Goal: Transaction & Acquisition: Purchase product/service

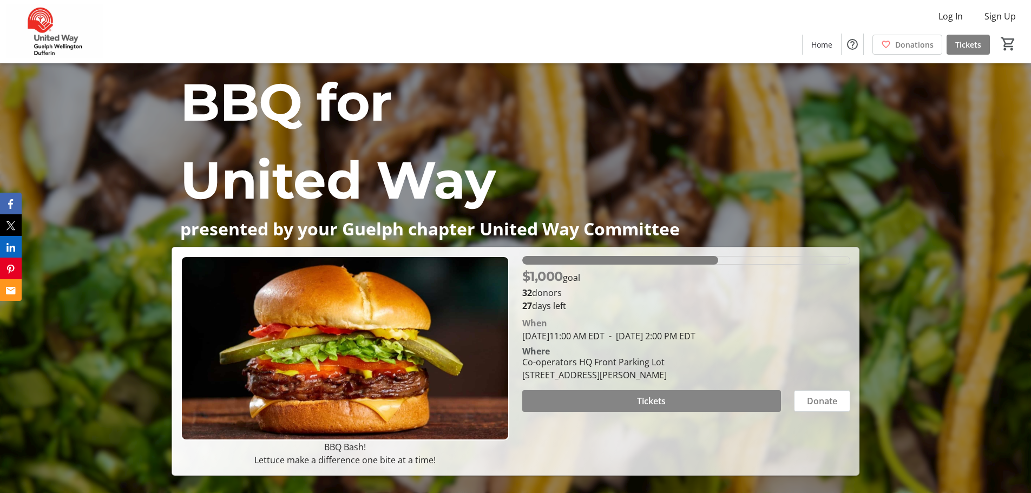
click at [704, 401] on span at bounding box center [651, 401] width 259 height 26
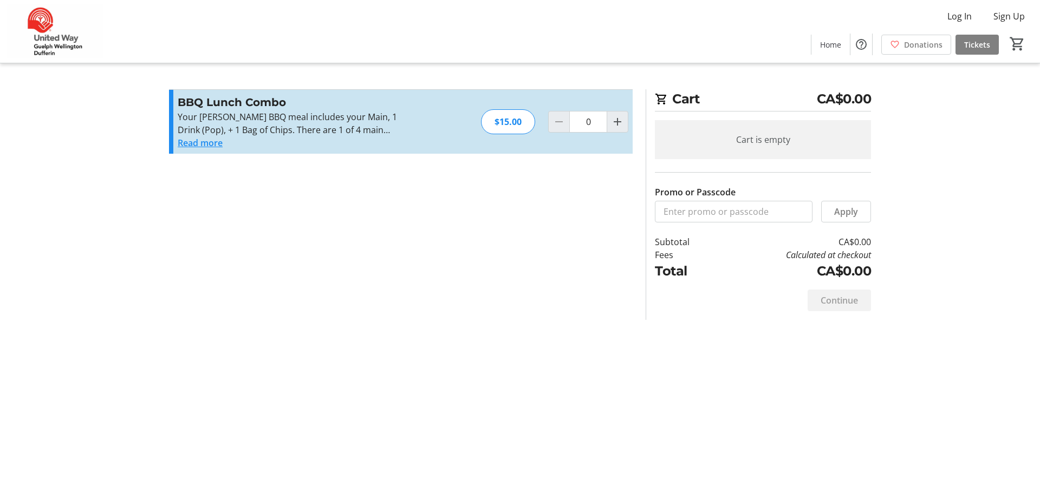
drag, startPoint x: 194, startPoint y: 142, endPoint x: 201, endPoint y: 138, distance: 8.6
click at [195, 142] on button "Read more" at bounding box center [200, 142] width 45 height 13
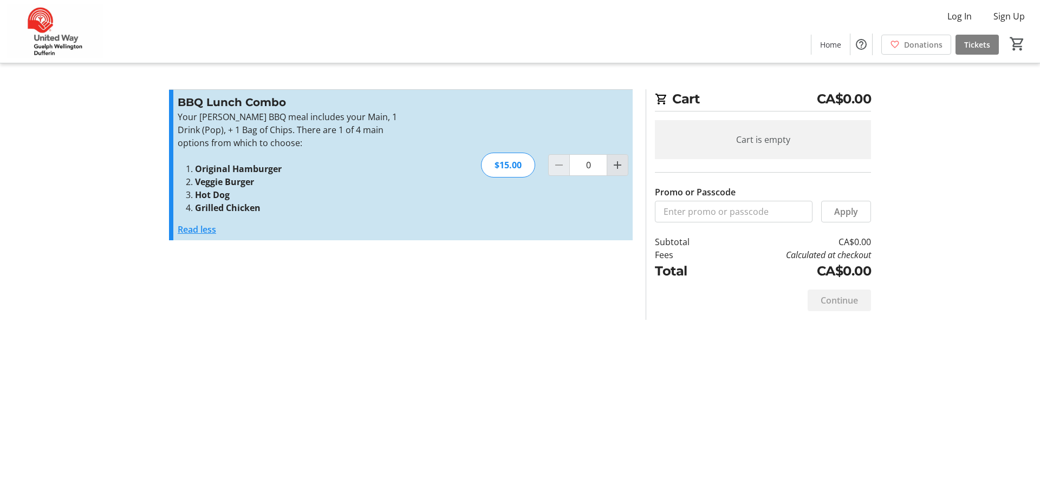
click at [620, 166] on mat-icon "Increment by one" at bounding box center [617, 165] width 13 height 13
type input "1"
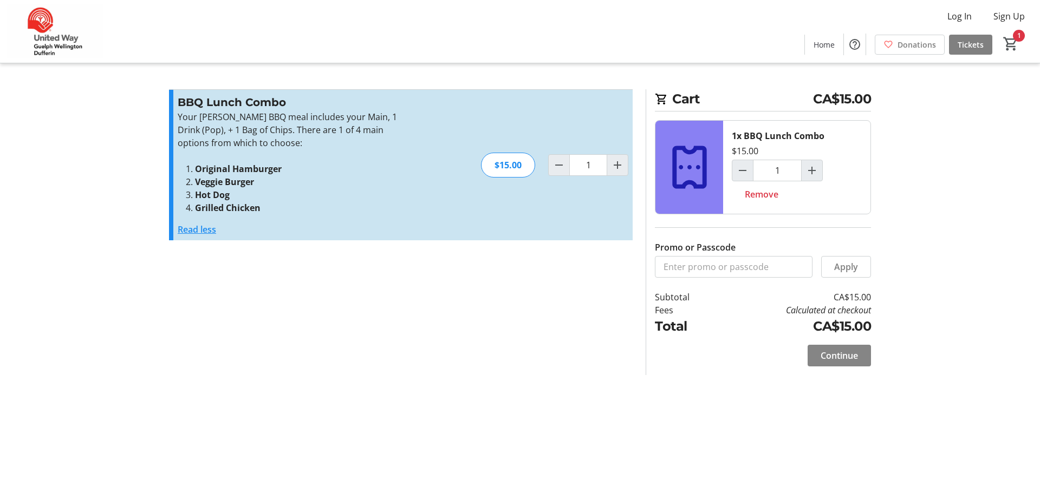
click at [832, 352] on span "Continue" at bounding box center [838, 355] width 37 height 13
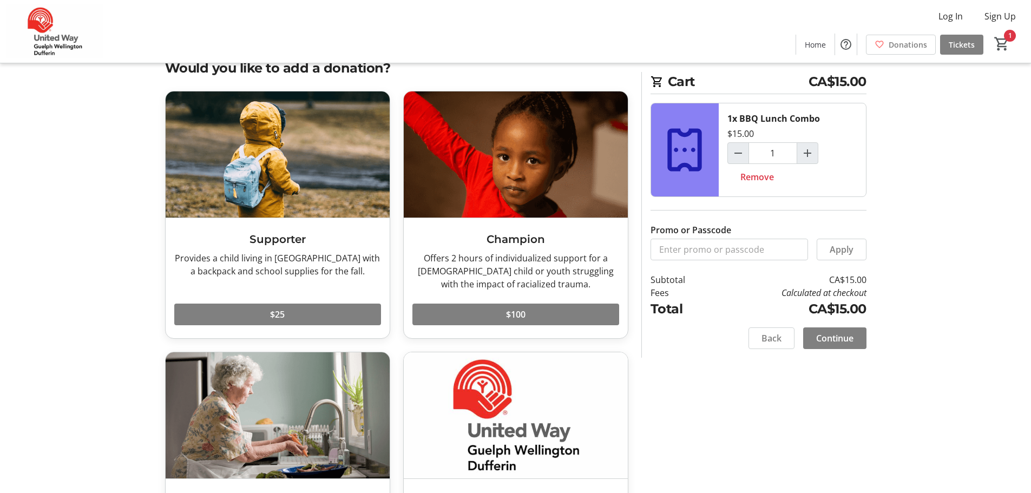
scroll to position [108, 0]
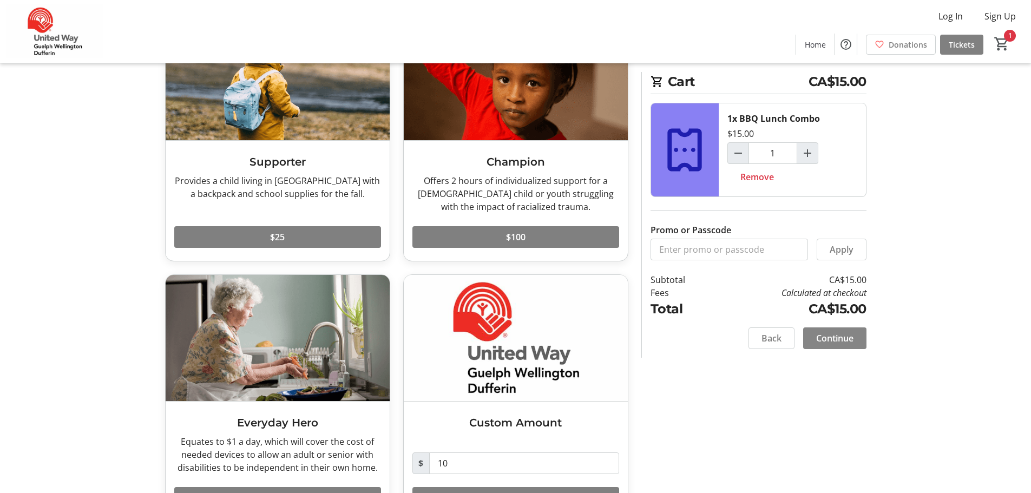
click at [846, 341] on span "Continue" at bounding box center [834, 338] width 37 height 13
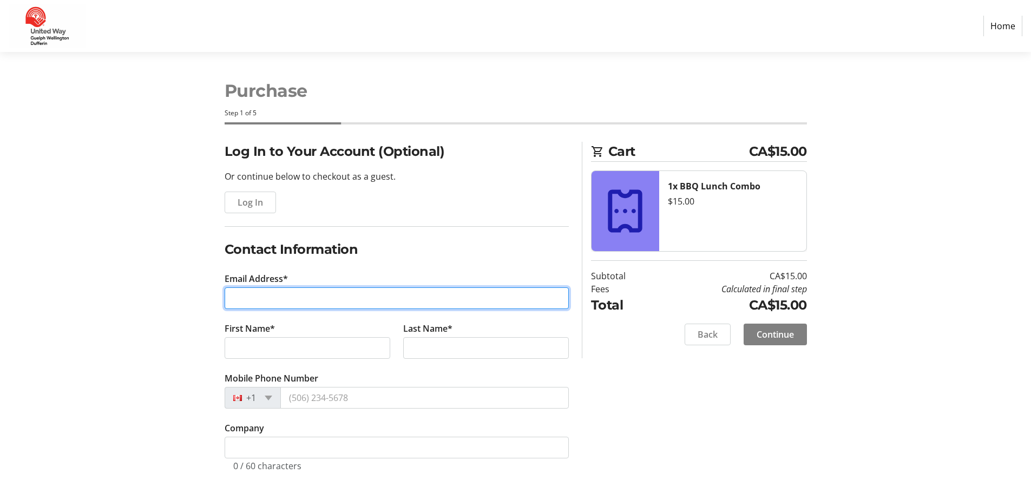
click at [247, 305] on input "Email Address*" at bounding box center [397, 298] width 344 height 22
type input "[EMAIL_ADDRESS][DOMAIN_NAME]"
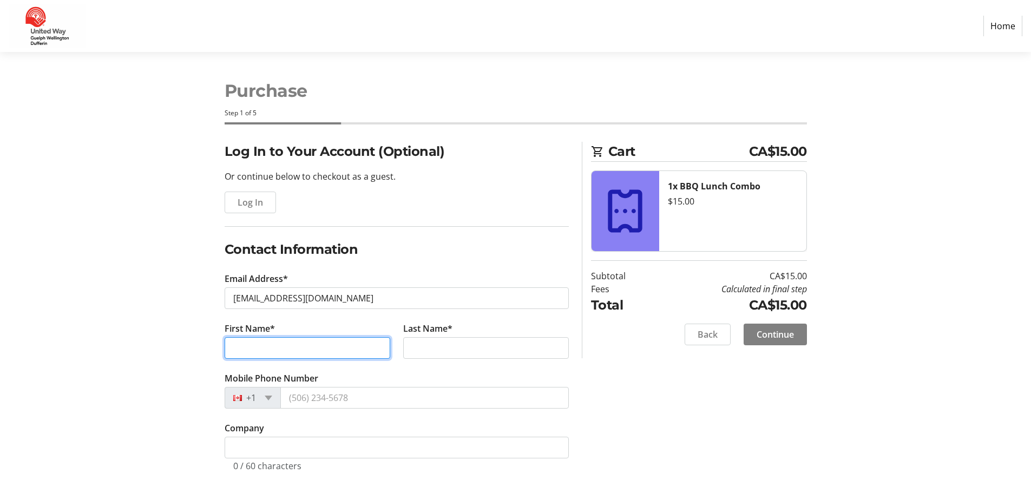
click at [268, 343] on input "First Name*" at bounding box center [308, 348] width 166 height 22
type input "[PERSON_NAME]"
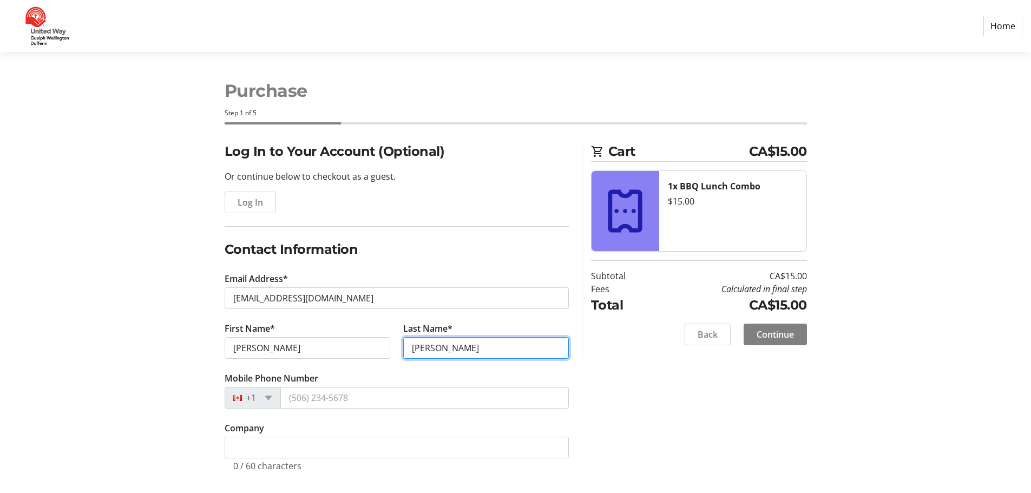
type input "[PERSON_NAME]"
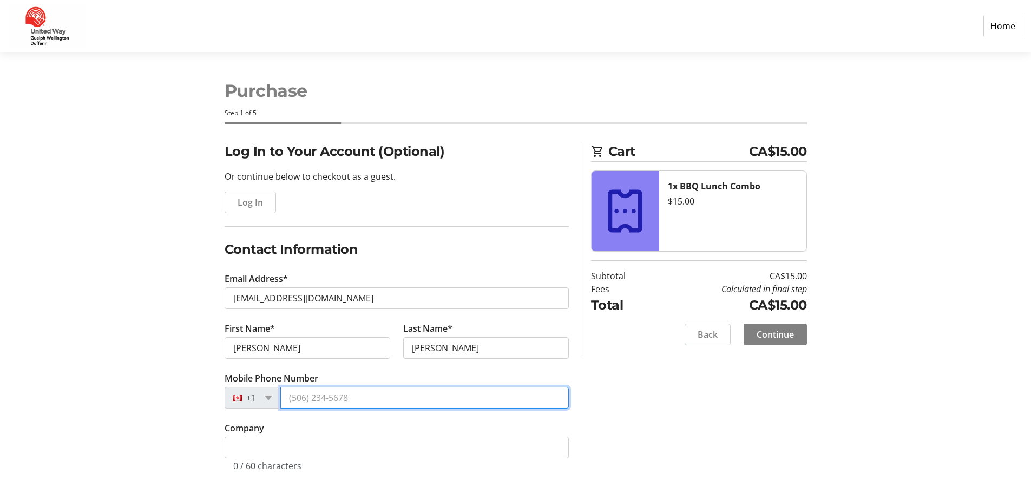
drag, startPoint x: 356, startPoint y: 389, endPoint x: 365, endPoint y: 402, distance: 15.6
click at [356, 389] on input "Mobile Phone Number" at bounding box center [424, 398] width 289 height 22
type input "[PHONE_NUMBER]"
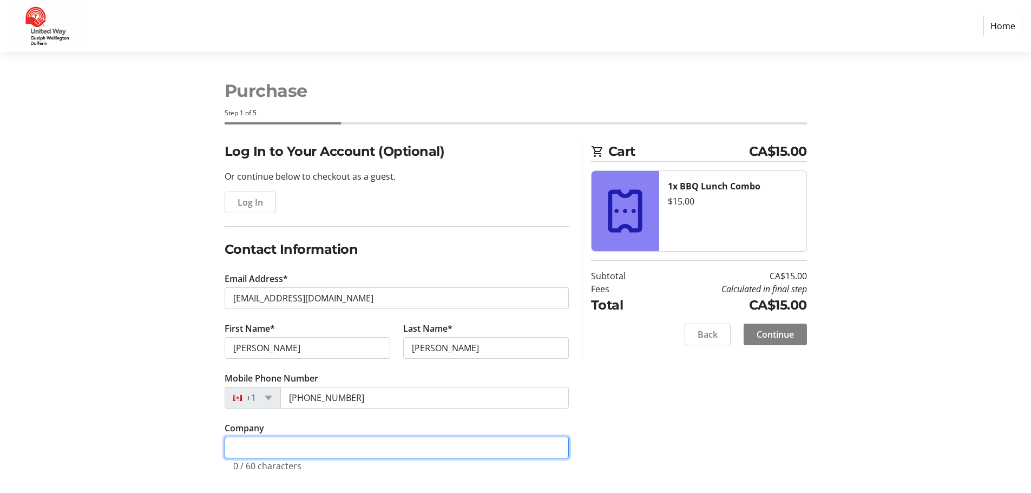
click at [344, 449] on input "Company" at bounding box center [397, 448] width 344 height 22
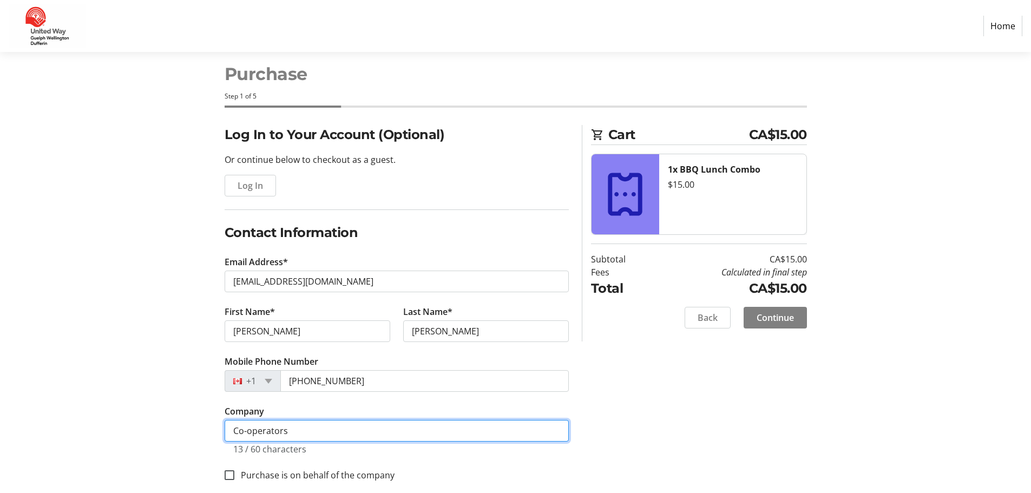
scroll to position [31, 0]
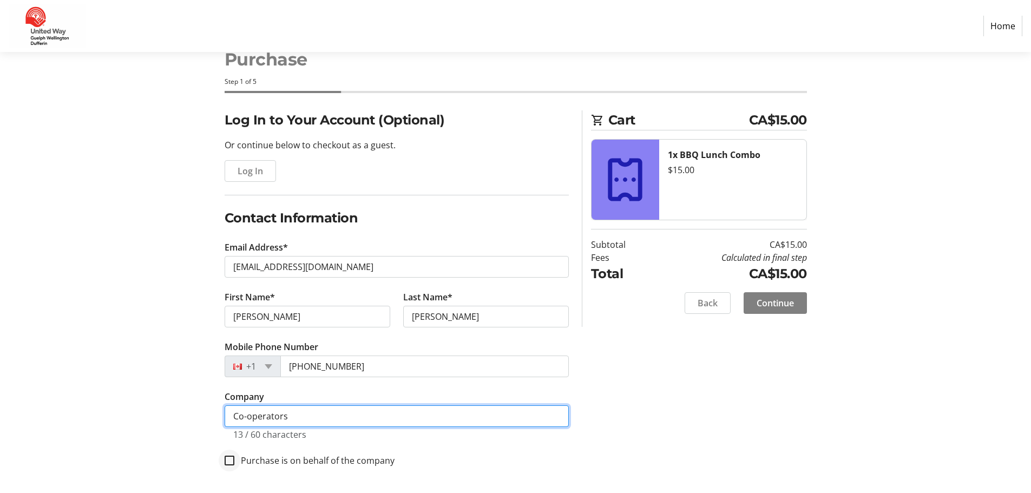
type input "Co-operators"
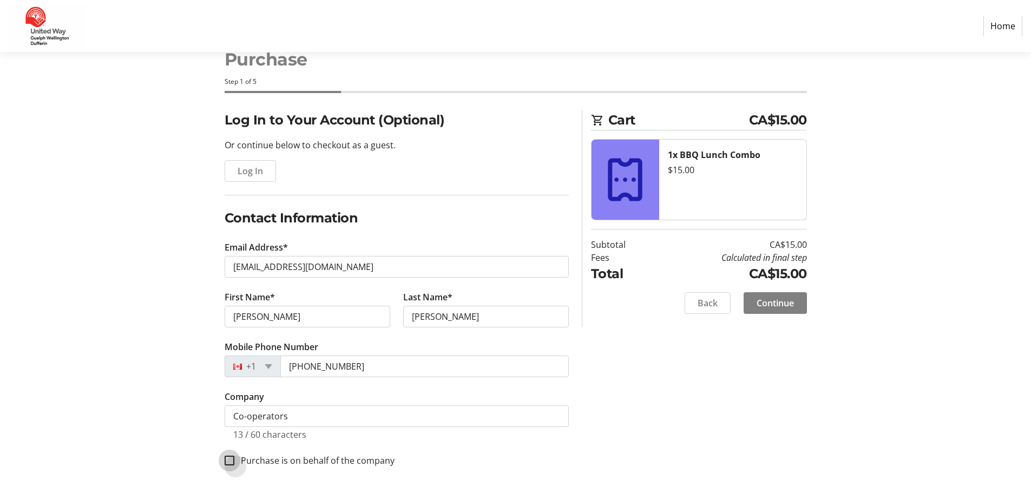
click at [231, 462] on input "Purchase is on behalf of the company" at bounding box center [230, 461] width 10 height 10
checkbox input "true"
click at [786, 303] on span "Continue" at bounding box center [775, 303] width 37 height 13
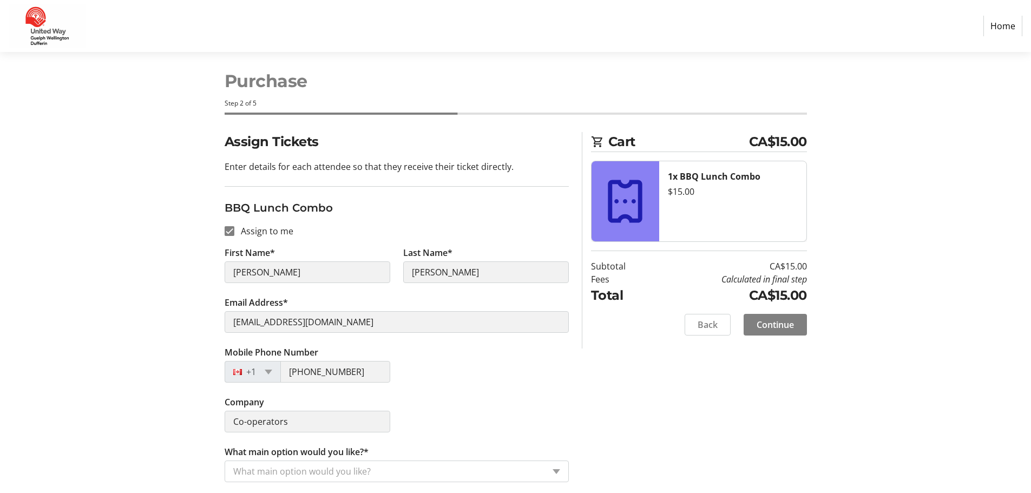
scroll to position [12, 0]
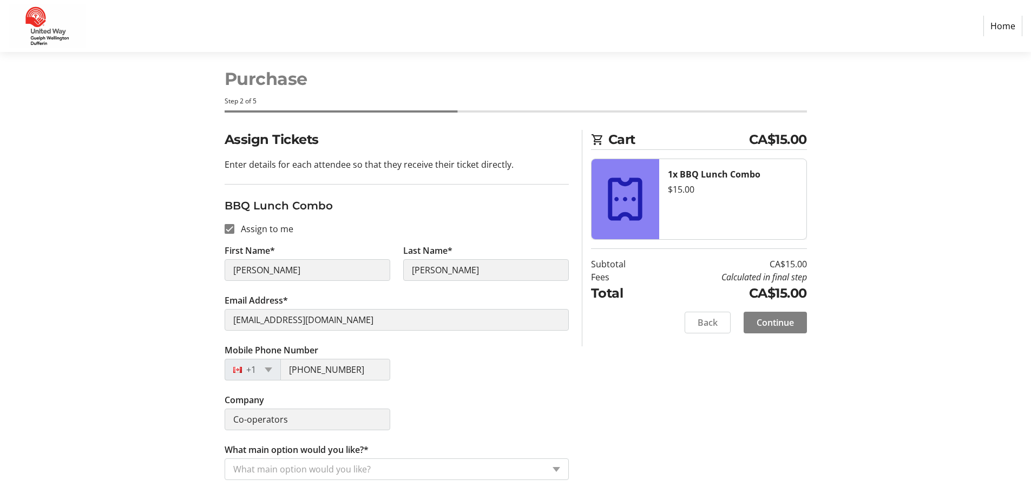
click at [416, 474] on input "What main option would you like?*" at bounding box center [388, 469] width 311 height 13
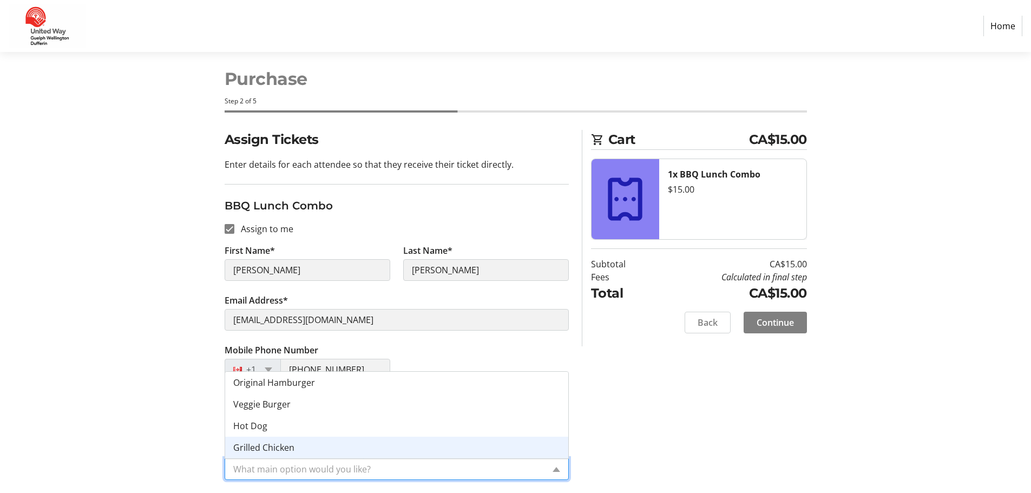
click at [257, 449] on span "Grilled Chicken" at bounding box center [263, 448] width 61 height 12
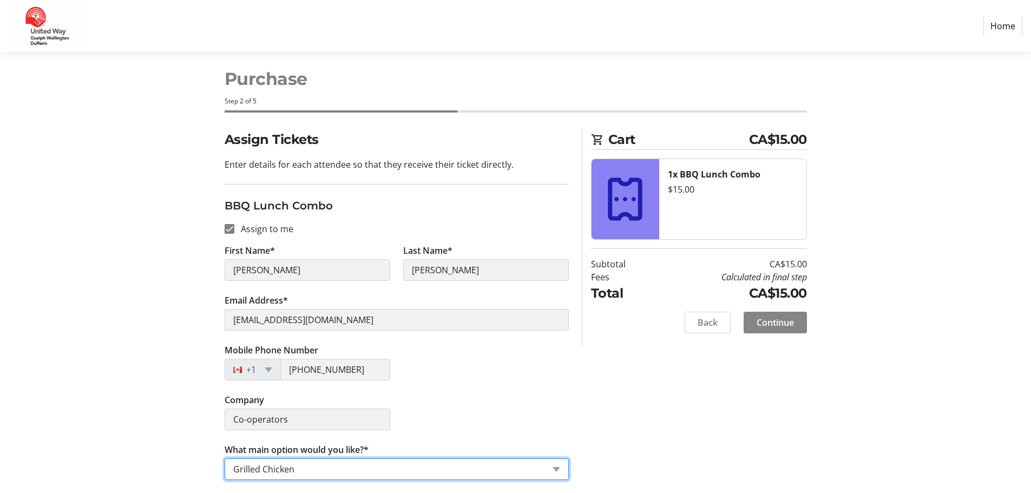
click at [764, 324] on span "Continue" at bounding box center [775, 322] width 37 height 13
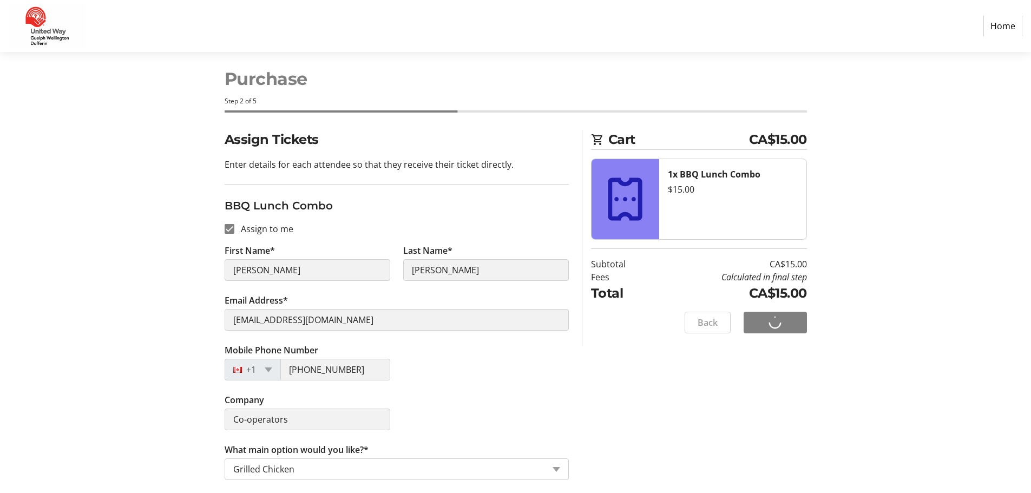
scroll to position [0, 0]
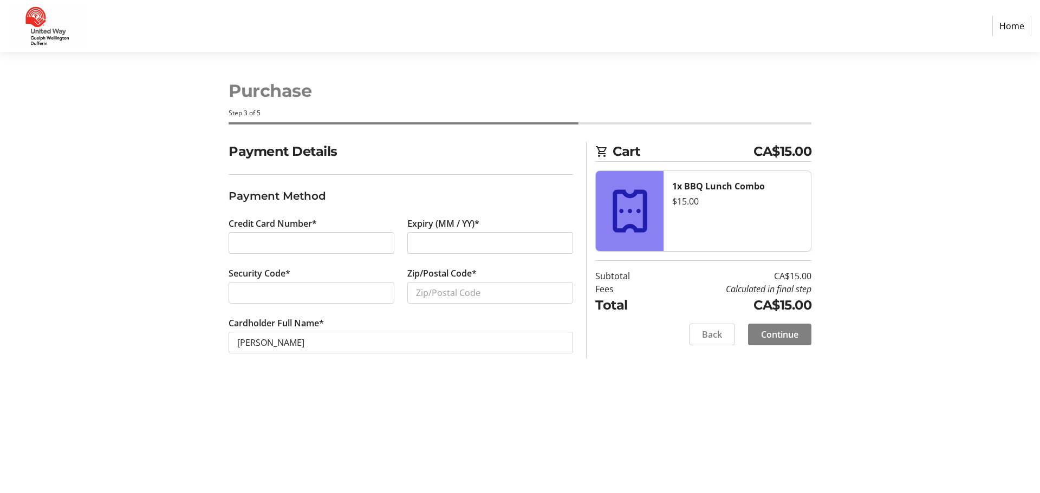
click at [451, 234] on div at bounding box center [490, 243] width 166 height 22
click at [439, 290] on input "Zip/Postal Code*" at bounding box center [490, 293] width 166 height 22
type input "N0B1M0"
click at [783, 333] on span "Continue" at bounding box center [779, 334] width 37 height 13
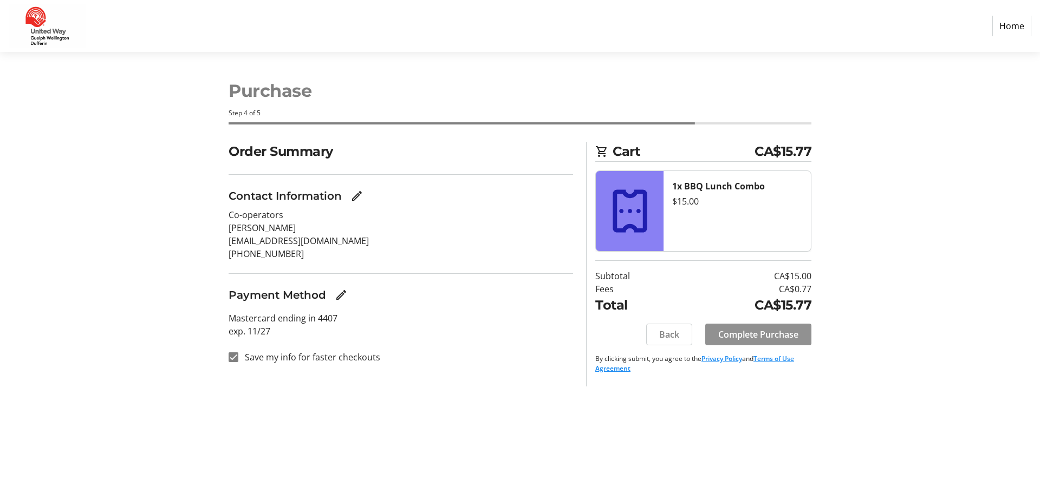
click at [757, 332] on span "Complete Purchase" at bounding box center [758, 334] width 80 height 13
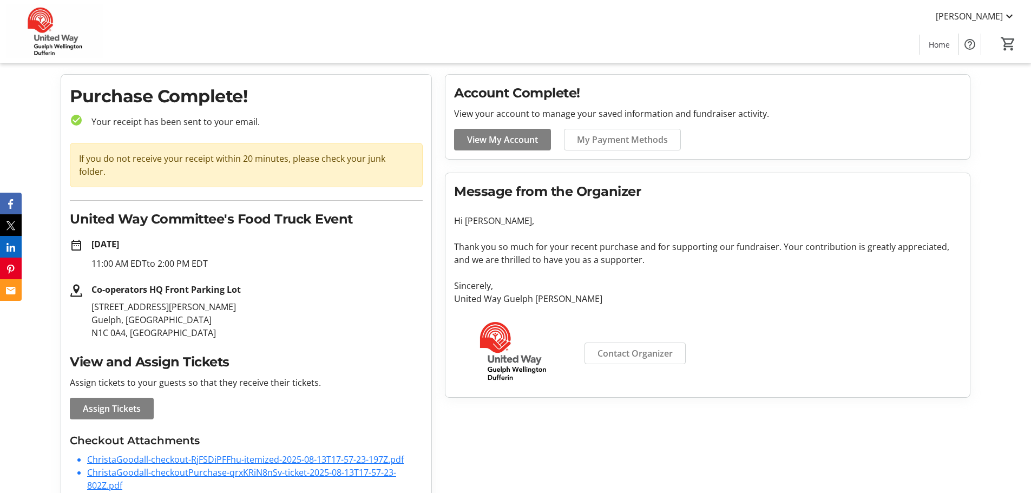
scroll to position [37, 0]
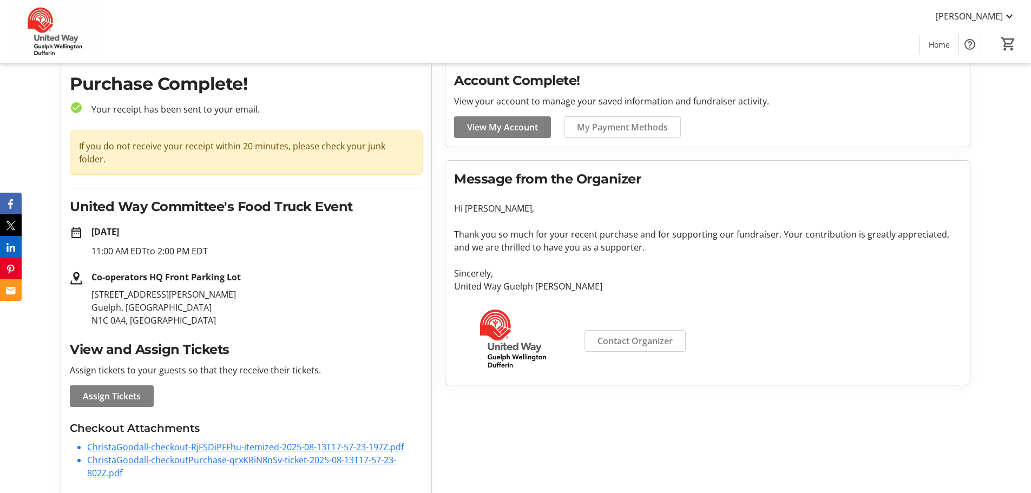
click at [265, 441] on link "ChristaGoodall-checkout-RjFSDiPFFhu-itemized-2025-08-13T17-57-23-197Z.pdf" at bounding box center [245, 447] width 317 height 12
click at [115, 390] on span "Assign Tickets" at bounding box center [112, 396] width 58 height 13
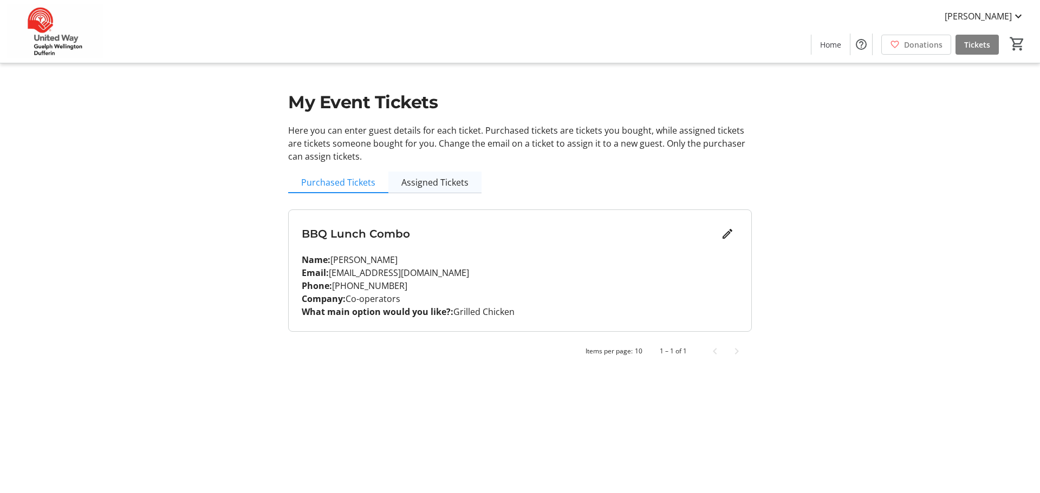
click at [428, 185] on span "Assigned Tickets" at bounding box center [434, 182] width 67 height 9
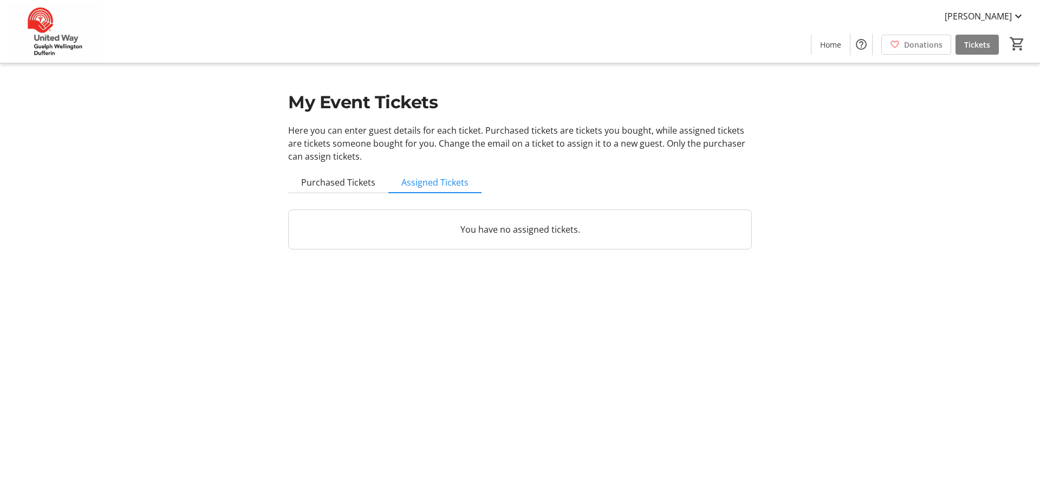
click at [350, 180] on span "Purchased Tickets" at bounding box center [338, 182] width 74 height 9
